Goal: Information Seeking & Learning: Learn about a topic

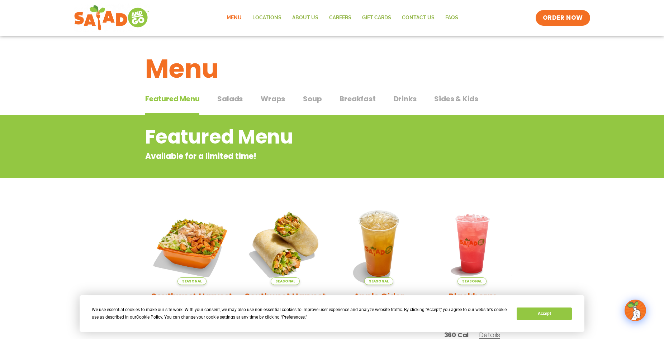
click at [211, 69] on h1 "Menu" at bounding box center [331, 68] width 373 height 39
click at [279, 97] on span "Wraps" at bounding box center [273, 99] width 24 height 11
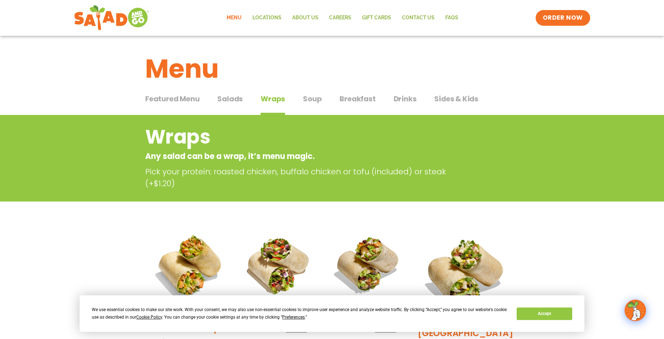
click at [351, 101] on span "Breakfast" at bounding box center [357, 99] width 36 height 11
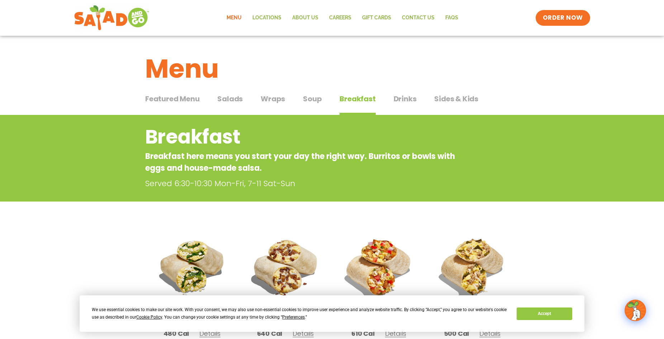
scroll to position [146, 0]
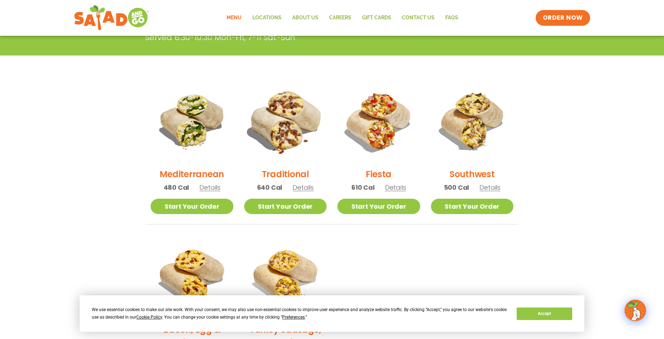
click at [270, 137] on img at bounding box center [284, 121] width 97 height 97
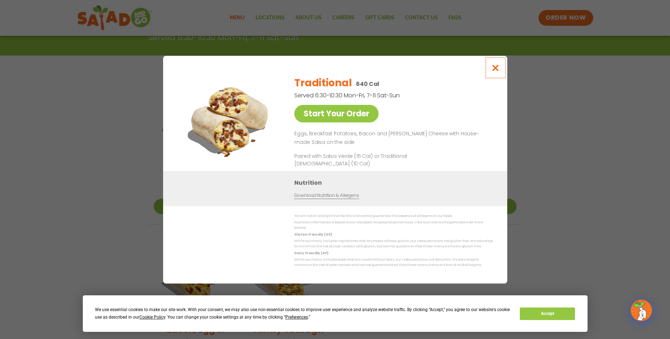
click at [495, 68] on icon "Close modal" at bounding box center [495, 68] width 9 height 8
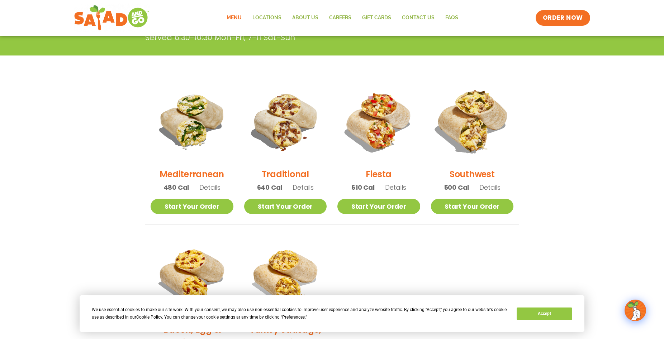
click at [465, 123] on img at bounding box center [471, 121] width 97 height 97
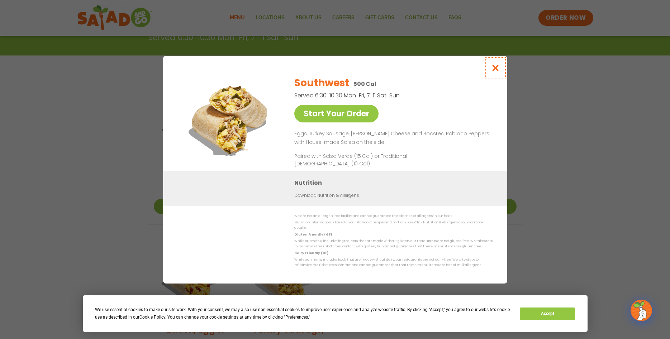
click at [494, 71] on icon "Close modal" at bounding box center [495, 68] width 9 height 8
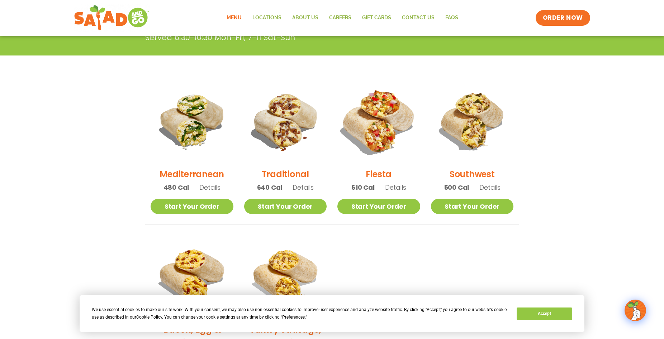
click at [391, 131] on img at bounding box center [378, 121] width 97 height 97
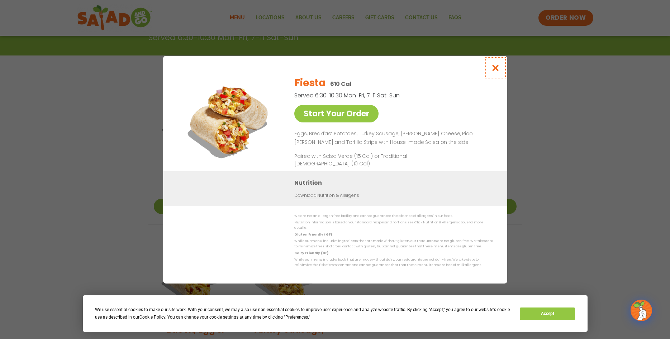
click at [498, 72] on icon "Close modal" at bounding box center [495, 68] width 9 height 8
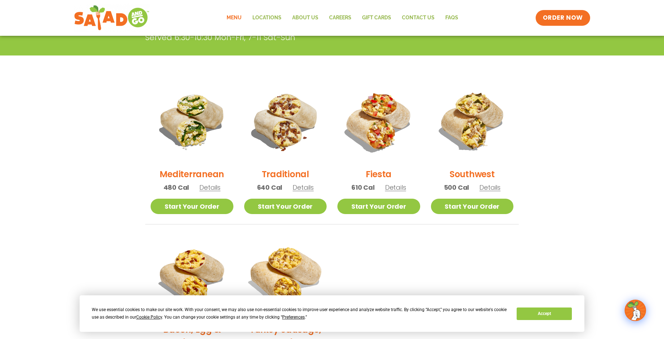
scroll to position [292, 0]
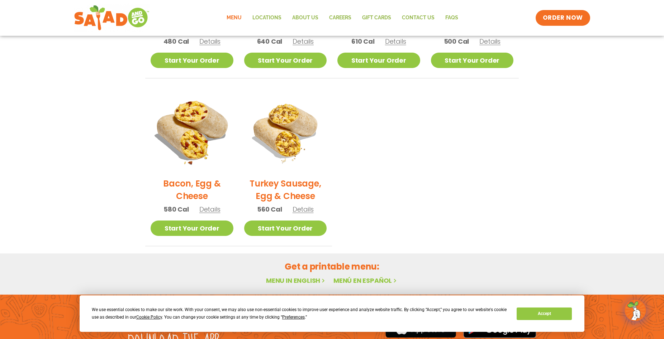
click at [205, 147] on img at bounding box center [191, 130] width 97 height 97
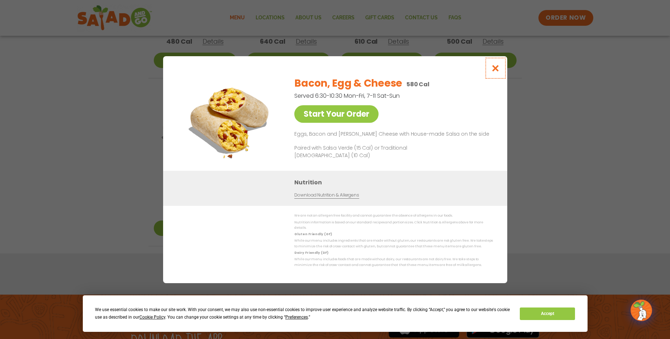
click at [496, 68] on icon "Close modal" at bounding box center [495, 68] width 9 height 8
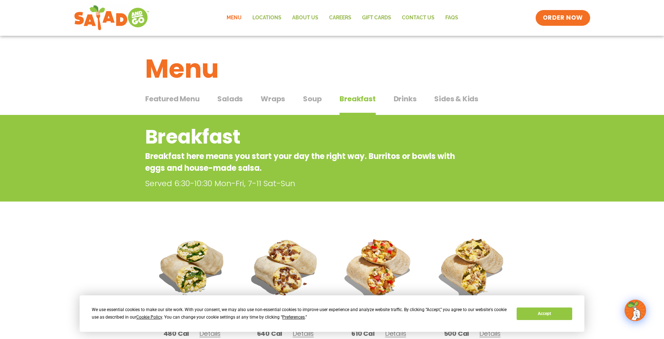
scroll to position [110, 0]
click at [320, 99] on span "Soup" at bounding box center [312, 99] width 19 height 11
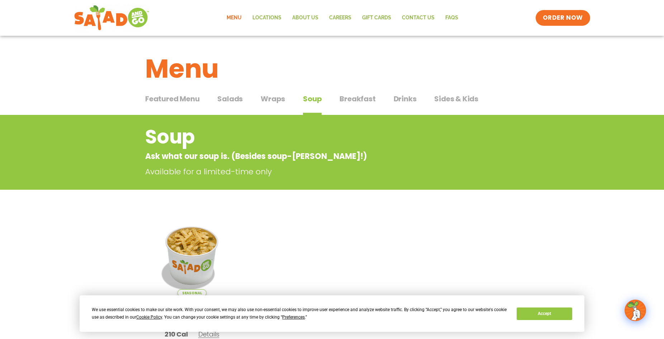
click at [368, 102] on span "Breakfast" at bounding box center [357, 99] width 36 height 11
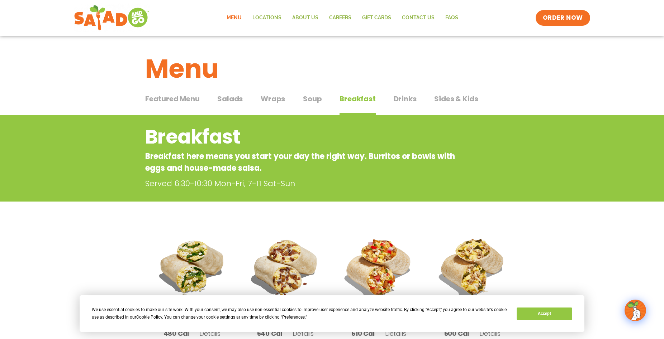
click at [273, 100] on span "Wraps" at bounding box center [273, 99] width 24 height 11
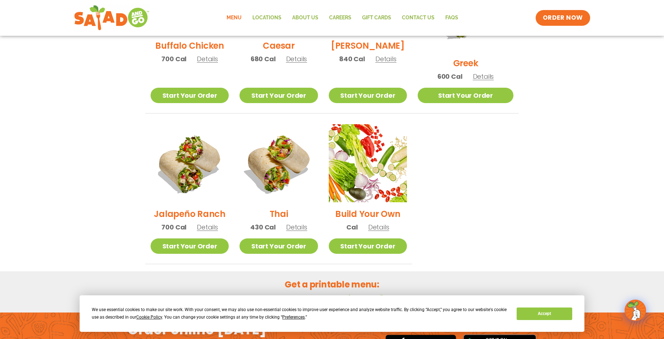
scroll to position [292, 0]
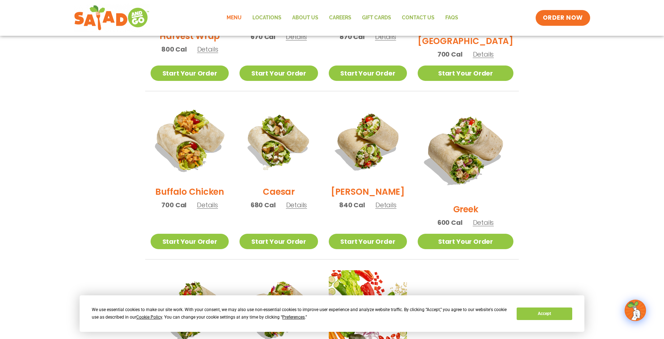
click at [195, 153] on img at bounding box center [190, 141] width 92 height 92
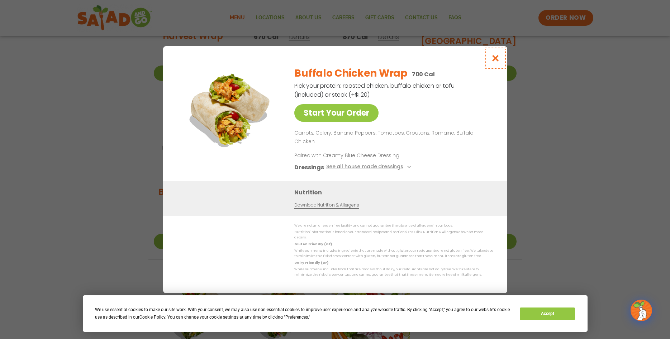
click at [494, 62] on icon "Close modal" at bounding box center [495, 58] width 9 height 8
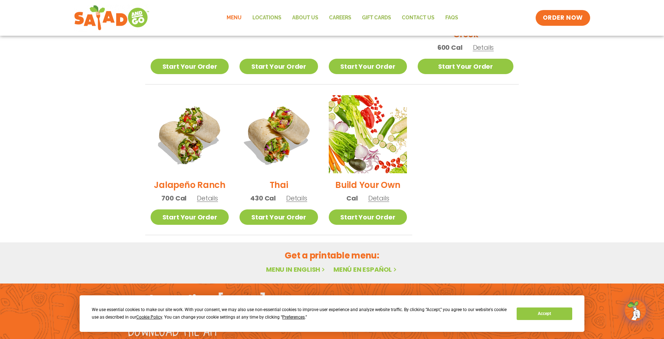
scroll to position [475, 0]
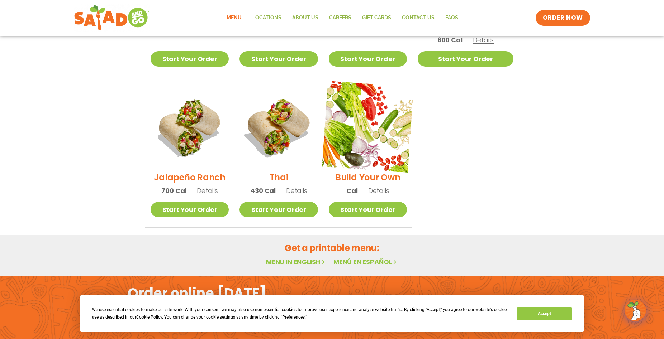
click at [355, 121] on img at bounding box center [368, 127] width 92 height 92
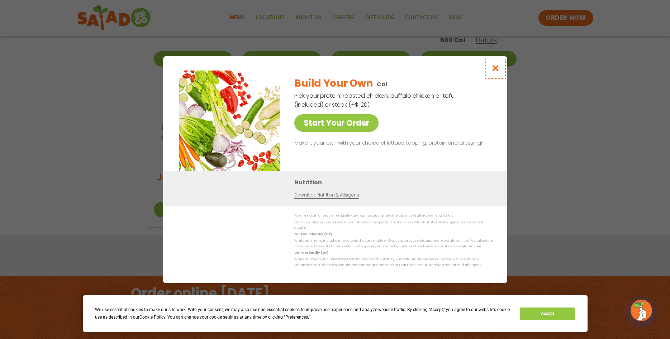
click at [495, 69] on icon "Close modal" at bounding box center [495, 68] width 9 height 8
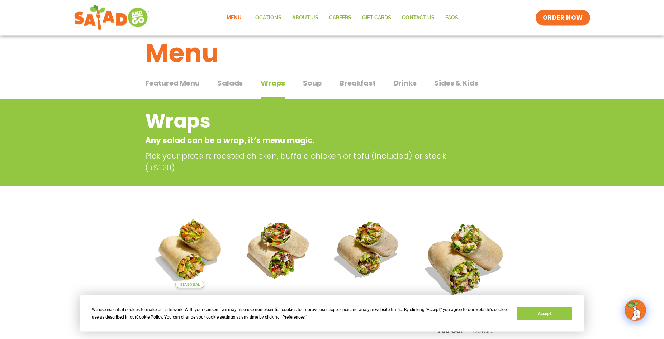
scroll to position [0, 0]
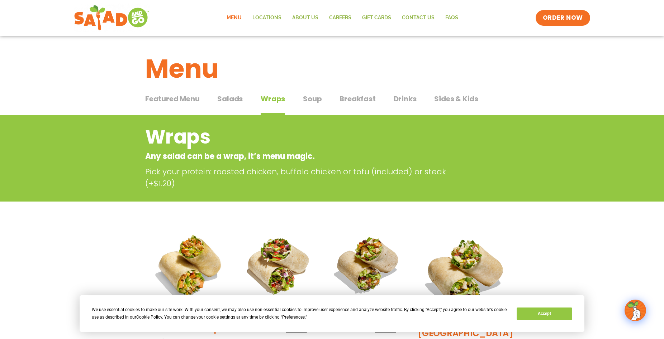
click at [190, 100] on span "Featured Menu" at bounding box center [172, 99] width 54 height 11
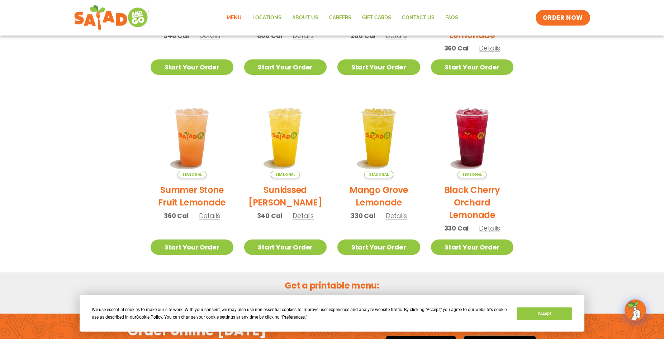
scroll to position [292, 0]
